Goal: Task Accomplishment & Management: Use online tool/utility

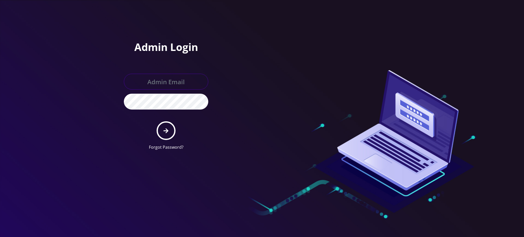
type input "[PERSON_NAME][EMAIL_ADDRESS][DOMAIN_NAME]"
click at [166, 135] on button "submit" at bounding box center [166, 130] width 19 height 19
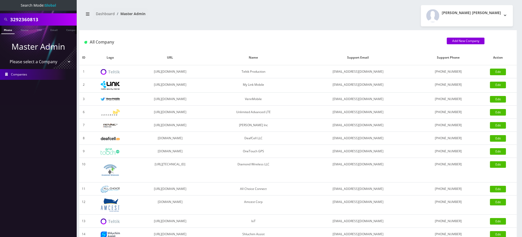
drag, startPoint x: 56, startPoint y: 19, endPoint x: 0, endPoint y: 14, distance: 56.5
click at [0, 15] on div "3292360813" at bounding box center [38, 19] width 77 height 12
paste input "Chesky Oberlander"
type input "Chesky Oberlander"
click at [7, 32] on link "Phone" at bounding box center [7, 30] width 13 height 8
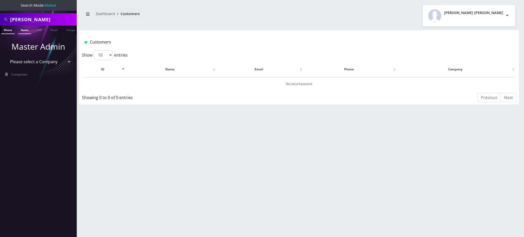
click at [23, 31] on link "Name" at bounding box center [24, 30] width 13 height 8
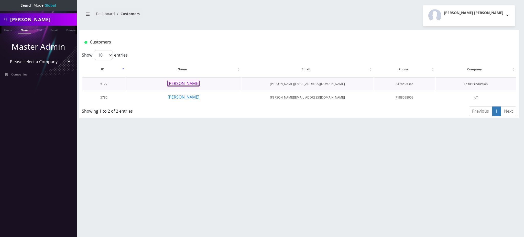
click at [182, 85] on button "[PERSON_NAME]" at bounding box center [183, 83] width 32 height 7
click at [194, 98] on button "Chesky Oberlander" at bounding box center [183, 97] width 32 height 7
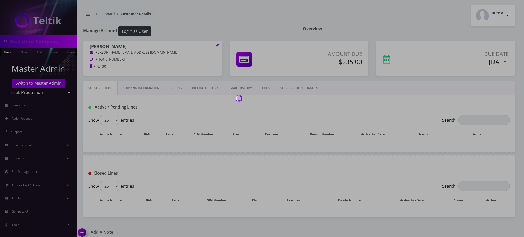
type input "[PERSON_NAME]"
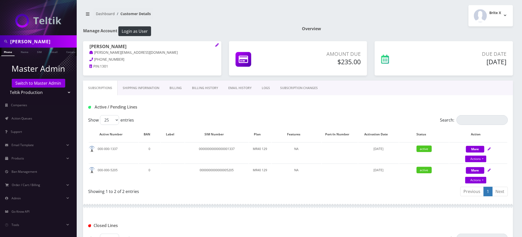
scroll to position [0, 2]
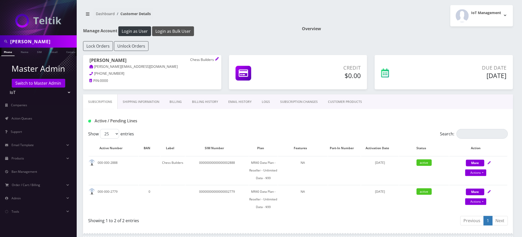
click at [166, 28] on button "Login as Bulk User" at bounding box center [173, 31] width 42 height 10
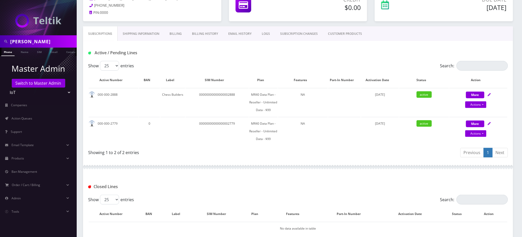
scroll to position [34, 0]
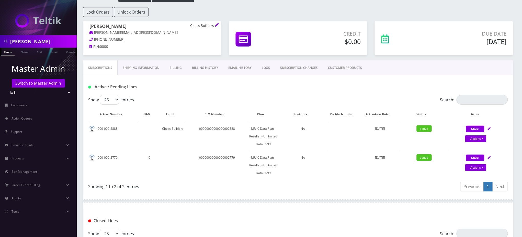
click at [463, 4] on div "Overview" at bounding box center [407, -1] width 219 height 15
